Goal: Task Accomplishment & Management: Use online tool/utility

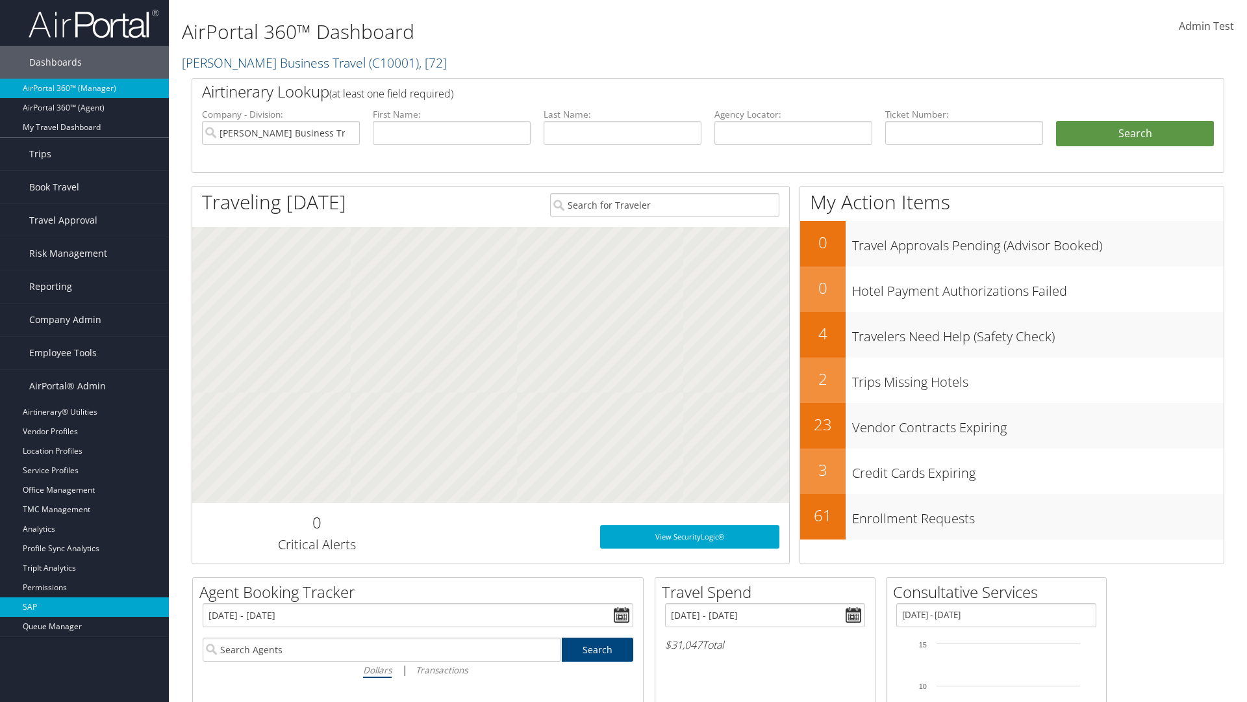
click at [84, 607] on link "SAP" at bounding box center [84, 606] width 169 height 19
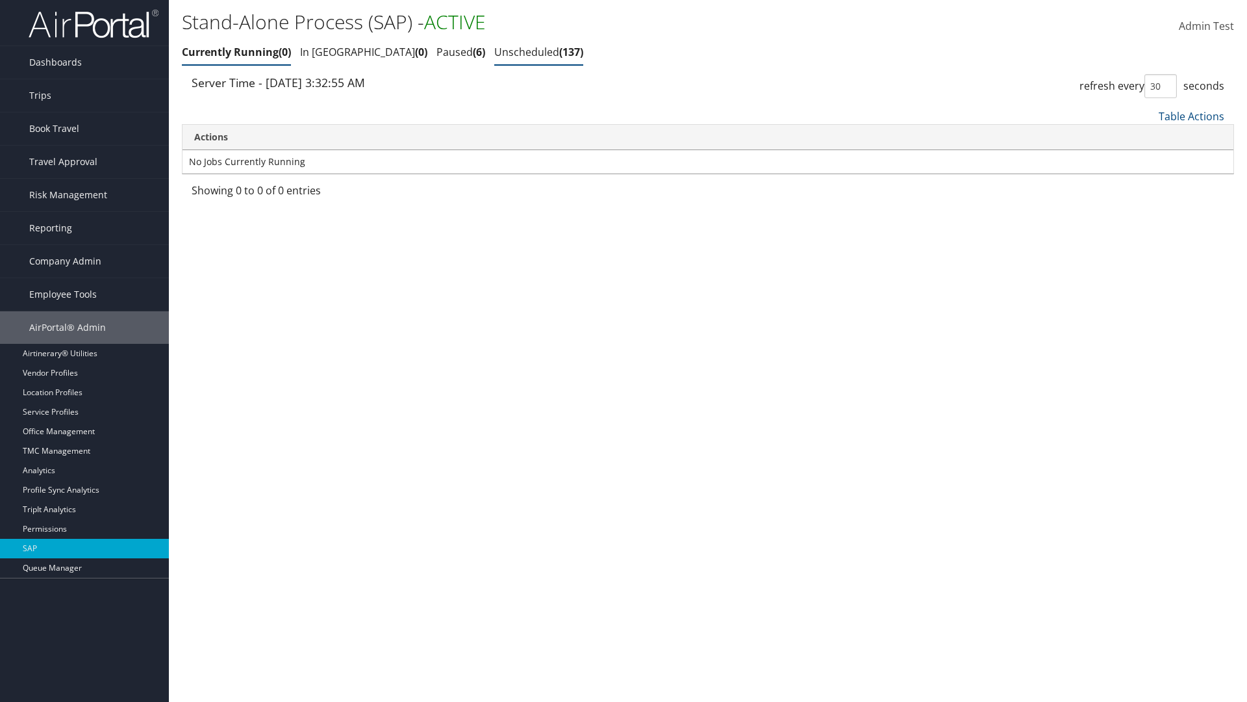
click at [494, 52] on link "Unscheduled 137" at bounding box center [538, 52] width 89 height 14
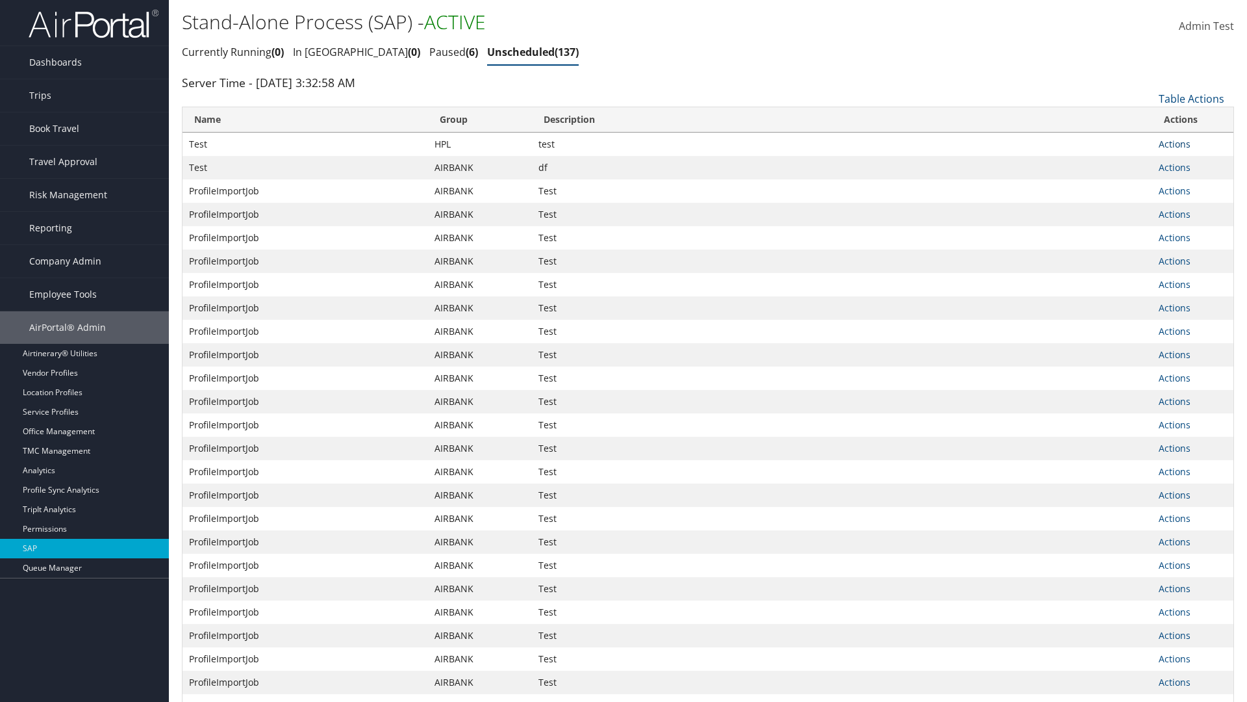
click at [1174, 144] on link "Actions" at bounding box center [1175, 144] width 32 height 12
click at [1193, 163] on link "Schedule job" at bounding box center [1193, 163] width 67 height 22
